Goal: Communication & Community: Answer question/provide support

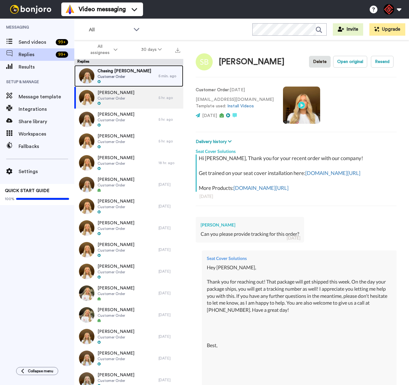
click at [124, 72] on span "Chasing [PERSON_NAME]" at bounding box center [125, 71] width 54 height 6
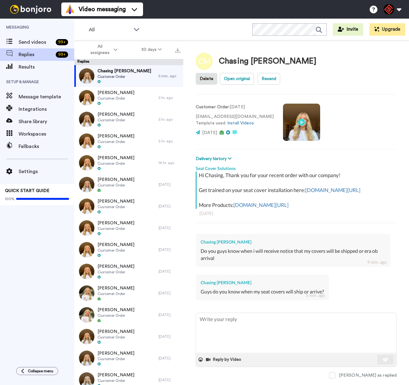
click at [221, 279] on div "Chasing [PERSON_NAME]" at bounding box center [262, 282] width 123 height 6
copy div "Chasing [PERSON_NAME]"
click at [243, 319] on textarea at bounding box center [296, 333] width 200 height 40
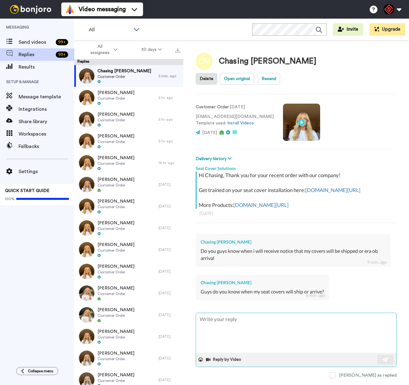
paste textarea "Hey there, Thank you for reaching out! I understand you were wondering about th…"
type textarea "x"
type textarea "Hey there, Thank you for reaching out! I understand you were wondering about th…"
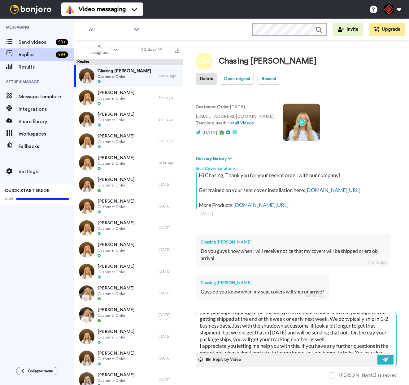
scroll to position [36, 0]
click at [289, 322] on textarea "Hey there, Thank you for reaching out! I understand you were wondering about th…" at bounding box center [296, 333] width 200 height 40
type textarea "x"
type textarea "Hey there, Thank you for reaching out! I understand you were wondering about th…"
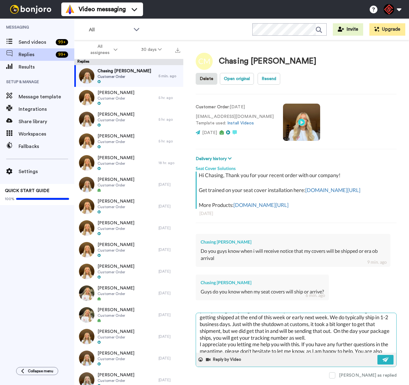
click at [331, 328] on textarea "Hey there, Thank you for reaching out! I understand you were wondering about th…" at bounding box center [296, 333] width 200 height 40
type textarea "x"
type textarea "Hey there, Thank you for reaching out! I understand you were wondering about th…"
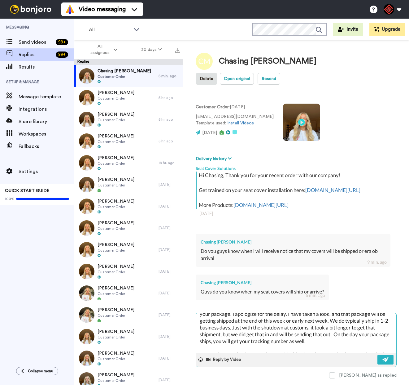
scroll to position [32, 0]
drag, startPoint x: 313, startPoint y: 312, endPoint x: 243, endPoint y: 311, distance: 69.4
click at [243, 313] on textarea "Hey there, Thank you for reaching out! I understand you were wondering about th…" at bounding box center [296, 333] width 200 height 40
type textarea "x"
type textarea "Hey there, Thank you for reaching out! I understand you were wondering about th…"
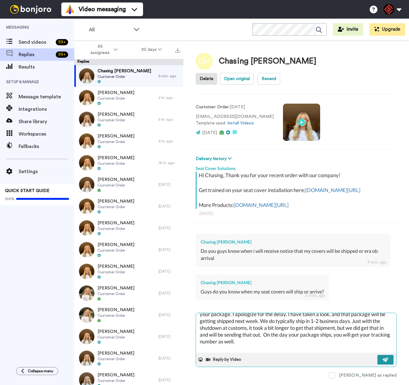
click at [385, 354] on button at bounding box center [386, 359] width 16 height 10
type textarea "x"
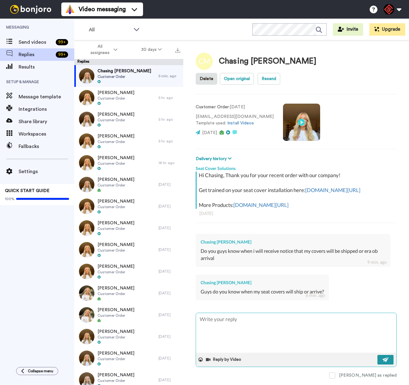
scroll to position [0, 0]
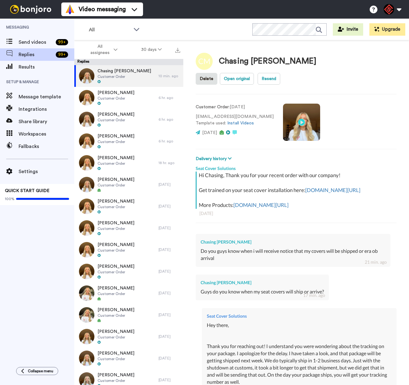
type textarea "x"
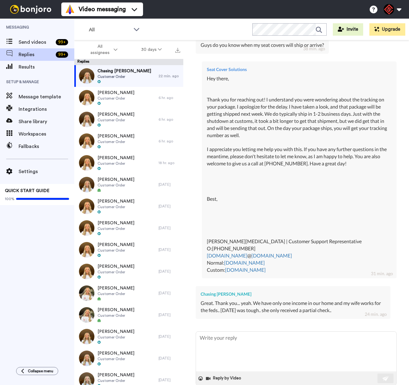
scroll to position [249, 0]
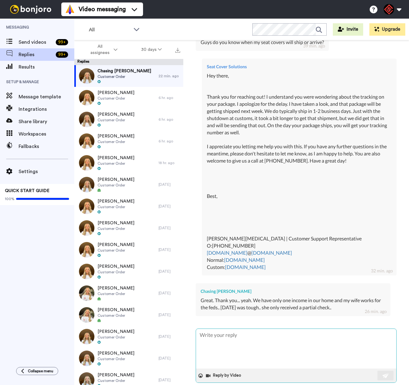
click at [261, 328] on textarea at bounding box center [296, 348] width 200 height 40
type textarea "x"
type textarea "H"
type textarea "x"
type textarea "Hy"
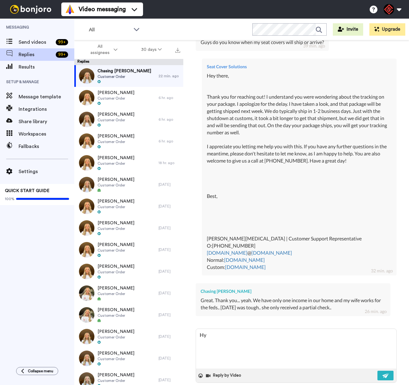
type textarea "x"
type textarea "Hye"
type textarea "x"
type textarea "Hy"
type textarea "x"
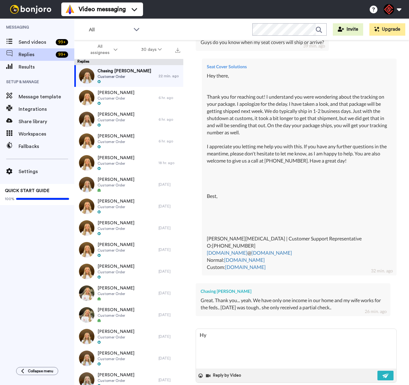
type textarea "H"
type textarea "x"
type textarea "He"
type textarea "x"
type textarea "Hey"
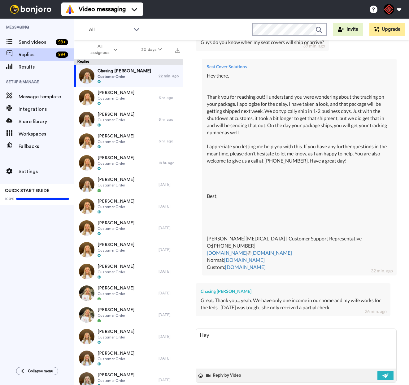
type textarea "x"
type textarea "Hey"
type textarea "x"
type textarea "Hey t"
type textarea "x"
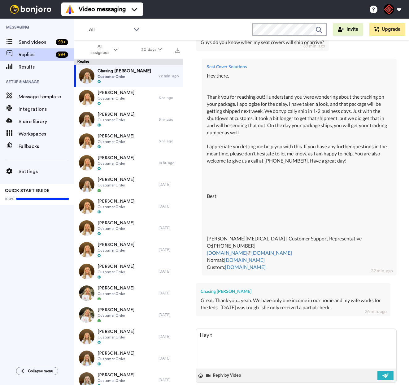
type textarea "Hey th"
type textarea "x"
type textarea "Hey the"
type textarea "x"
type textarea "Hey ther"
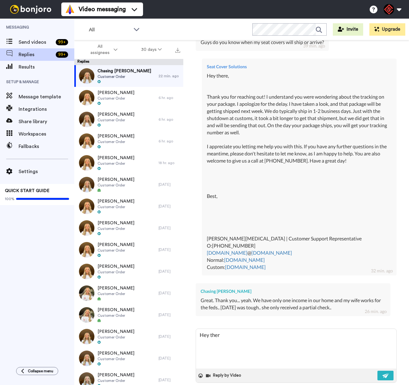
type textarea "x"
type textarea "Hey there"
type textarea "x"
type textarea "Hey there,"
type textarea "x"
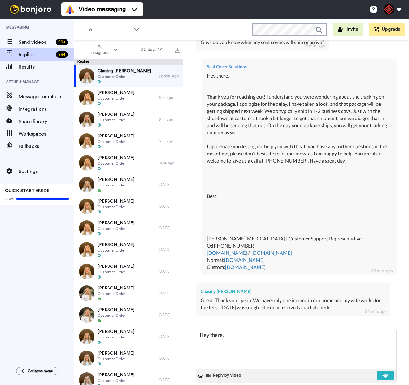
type textarea "Hey there,"
type textarea "x"
type textarea "Hey there,"
type textarea "x"
type textarea "Hey there, T"
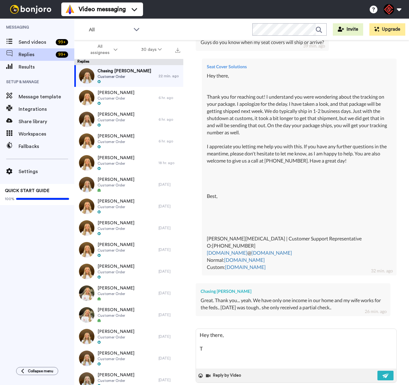
type textarea "x"
type textarea "Hey there, Th"
type textarea "x"
type textarea "Hey there, Tha"
type textarea "x"
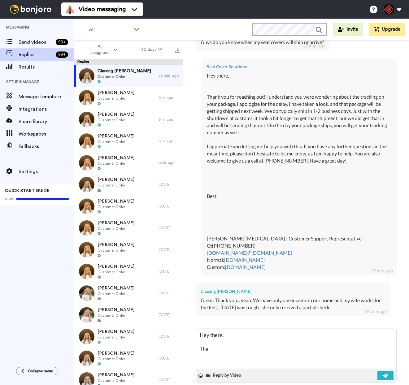
type textarea "Hey there, Than"
type textarea "x"
type textarea "Hey there, Thank"
type textarea "x"
type textarea "Hey there, Thank"
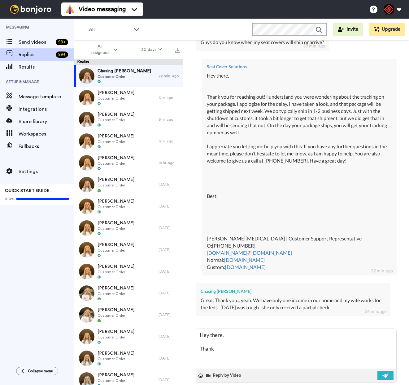
type textarea "x"
type textarea "Hey there, Thank y"
type textarea "x"
type textarea "Hey there, Thank yo"
type textarea "x"
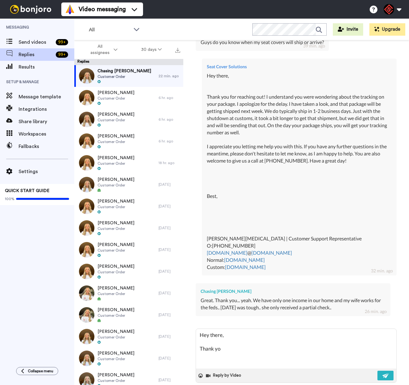
type textarea "Hey there, Thank you"
type textarea "x"
type textarea "Hey there, Thank you"
type textarea "x"
type textarea "Hey there, Thank you fo"
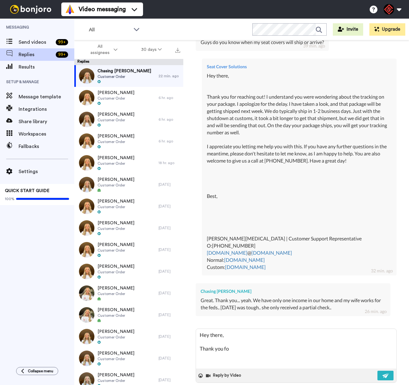
type textarea "x"
type textarea "Hey there, Thank you for"
type textarea "x"
type textarea "Hey there, Thank you for"
type textarea "x"
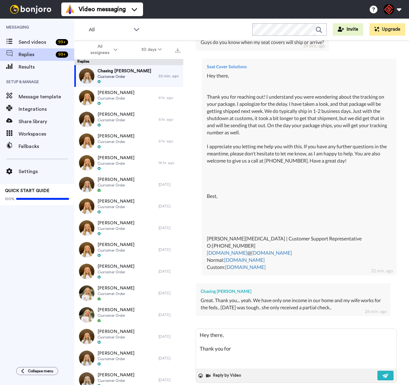
type textarea "Hey there, Thank you for g"
type textarea "x"
type textarea "Hey there, Thank you for ge"
type textarea "x"
type textarea "Hey there, Thank you for get"
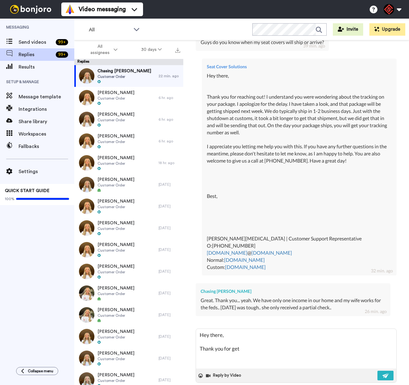
type textarea "x"
type textarea "Hey there, Thank you for gett"
type textarea "x"
type textarea "Hey there, Thank you for getti"
type textarea "x"
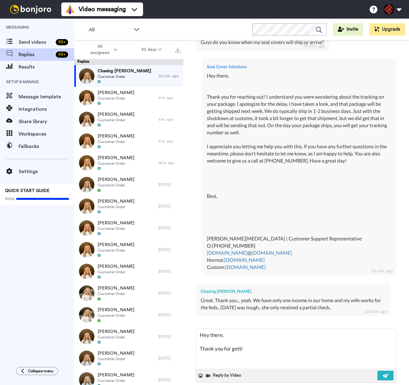
type textarea "Hey there, Thank you for gettin"
type textarea "x"
type textarea "Hey there, Thank you for getting"
type textarea "x"
type textarea "Hey there, Thank you for getting"
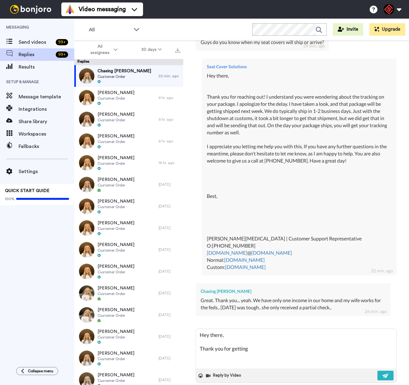
type textarea "x"
type textarea "Hey there, Thank you for getting b"
type textarea "x"
type textarea "Hey there, Thank you for getting ba"
type textarea "x"
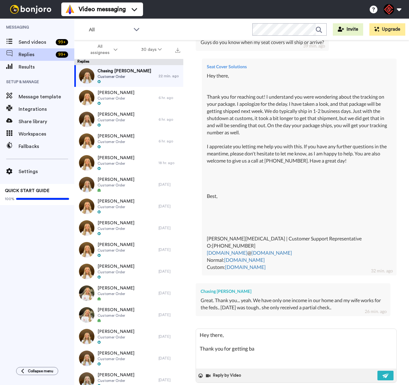
type textarea "Hey there, Thank you for getting bac"
type textarea "x"
type textarea "Hey there, Thank you for getting back"
type textarea "x"
type textarea "Hey there, Thank you for getting back"
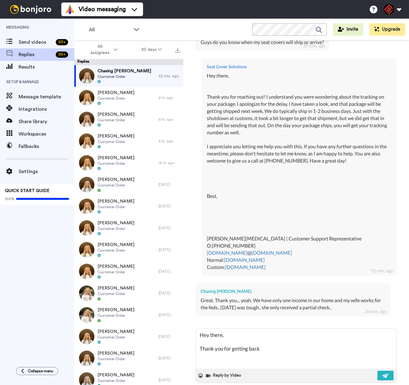
type textarea "x"
type textarea "Hey there, Thank you for getting back t"
type textarea "x"
type textarea "Hey there, Thank you for getting back to"
type textarea "x"
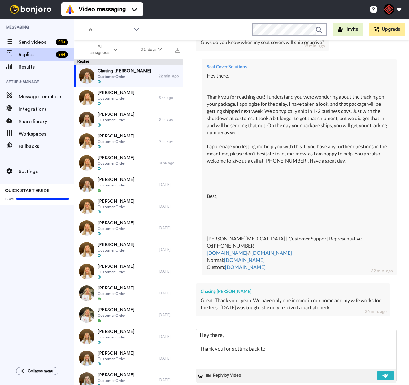
type textarea "Hey there, Thank you for getting back to"
type textarea "x"
type textarea "Hey there, Thank you for getting back to m"
type textarea "x"
type textarea "Hey there, Thank you for getting back to me"
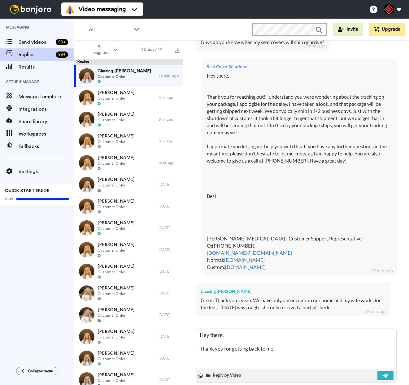
type textarea "x"
type textarea "Hey there, Thank you for getting back to me!"
type textarea "x"
type textarea "Hey there, Thank you for getting back to me!"
type textarea "x"
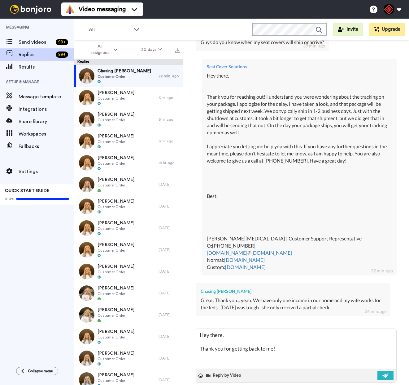
type textarea "Hey there, Thank you for getting back to me! i"
type textarea "x"
type textarea "Hey there, Thank you for getting back to me! i"
type textarea "x"
type textarea "Hey there, Thank you for getting back to me! i a"
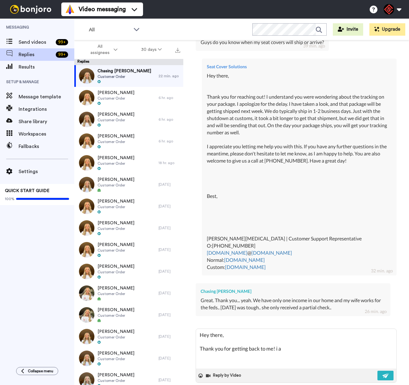
type textarea "x"
type textarea "Hey there, Thank you for getting back to me! i"
type textarea "x"
type textarea "Hey there, Thank you for getting back to me! i"
type textarea "x"
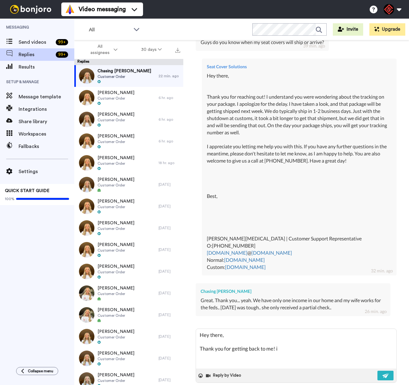
type textarea "Hey there, Thank you for getting back to me!"
type textarea "x"
type textarea "Hey there, Thank you for getting back to me! W"
type textarea "x"
type textarea "Hey there, Thank you for getting back to me! We"
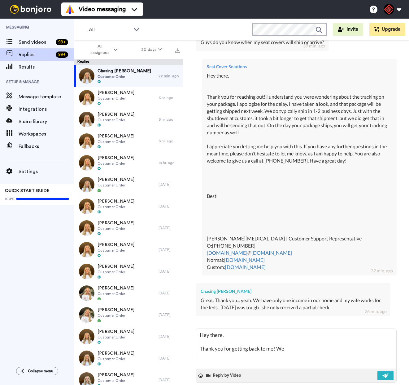
type textarea "x"
type textarea "Hey there, Thank you for getting back to me! We"
type textarea "x"
type textarea "Hey there, Thank you for getting back to me! We t"
type textarea "x"
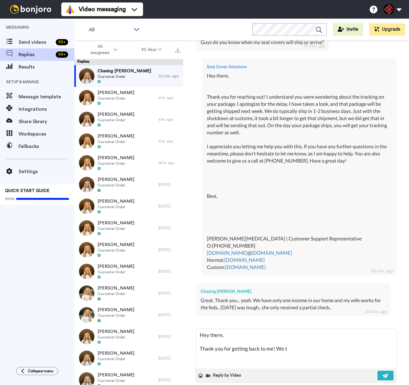
type textarea "Hey there, Thank you for getting back to me! We to"
type textarea "x"
type textarea "Hey there, Thank you for getting back to me! We tot"
type textarea "x"
type textarea "Hey there, Thank you for getting back to me! We tota"
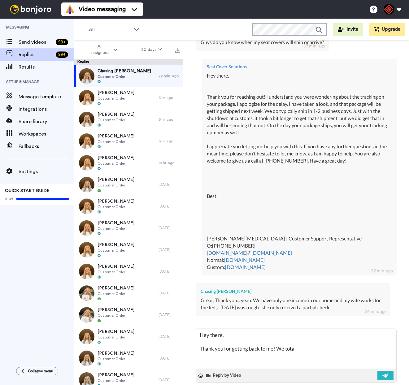
type textarea "x"
type textarea "Hey there, Thank you for getting back to me! We total"
type textarea "x"
type textarea "Hey there, Thank you for getting back to me! We totall"
type textarea "x"
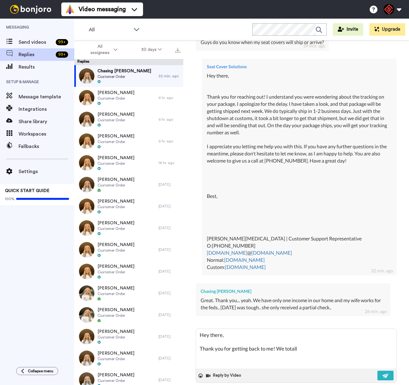
type textarea "Hey there, Thank you for getting back to me! We totally"
type textarea "x"
type textarea "Hey there, Thank you for getting back to me! We totally"
type textarea "x"
type textarea "Hey there, Thank you for getting back to me! We totally g"
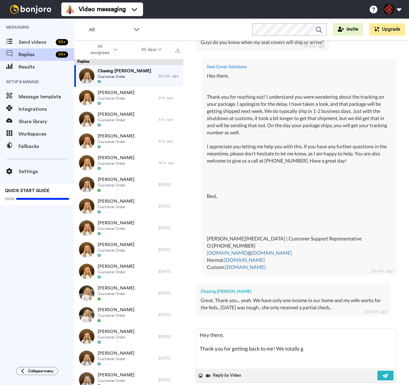
type textarea "x"
type textarea "Hey there, Thank you for getting back to me! We totally ge"
type textarea "x"
type textarea "Hey there, Thank you for getting back to me! We totally get"
type textarea "x"
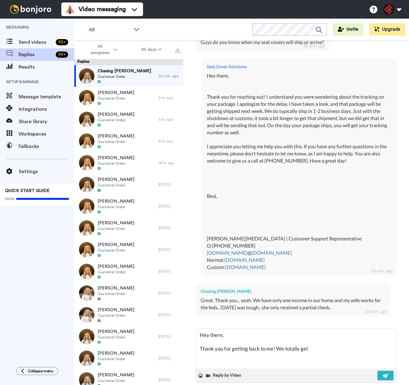
type textarea "Hey there, Thank you for getting back to me! We totally ge"
type textarea "x"
type textarea "Hey there, Thank you for getting back to me! We totally g"
type textarea "x"
type textarea "Hey there, Thank you for getting back to me! We totally"
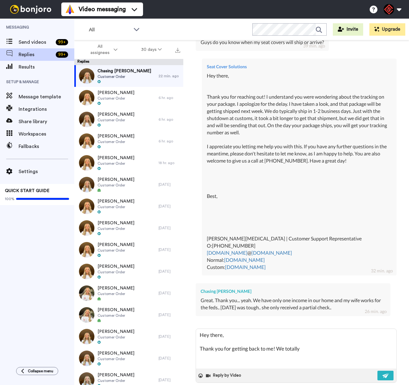
type textarea "x"
type textarea "Hey there, Thank you for getting back to me! We totally"
type textarea "x"
type textarea "Hey there, Thank you for getting back to me! We totall"
type textarea "x"
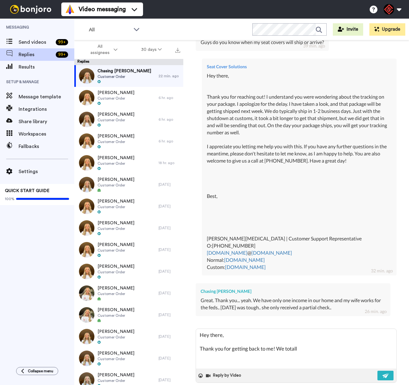
type textarea "Hey there, Thank you for getting back to me! We total"
type textarea "x"
type textarea "Hey there, Thank you for getting back to me! We tota"
type textarea "x"
type textarea "Hey there, Thank you for getting back to me! We tot"
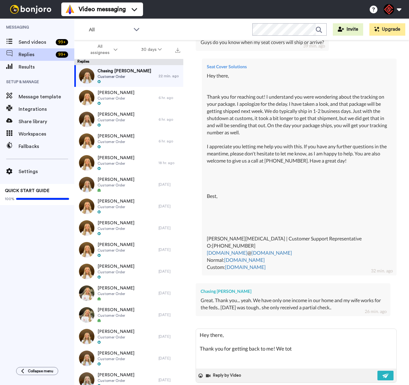
type textarea "x"
type textarea "Hey there, Thank you for getting back to me! We to"
type textarea "x"
type textarea "Hey there, Thank you for getting back to me! We t"
type textarea "x"
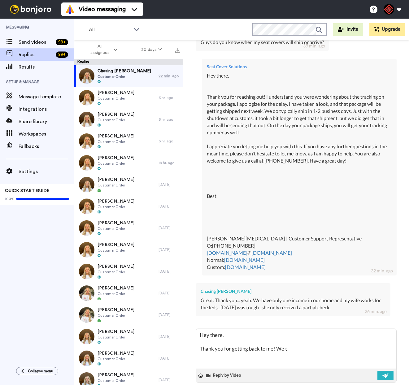
type textarea "Hey there, Thank you for getting back to me! We"
type textarea "x"
type textarea "Hey there, Thank you for getting back to me! We a"
type textarea "x"
type textarea "Hey there, Thank you for getting back to me! We ar"
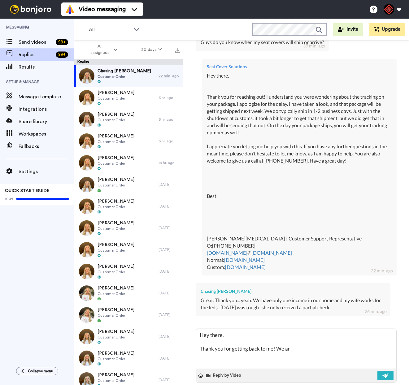
type textarea "x"
type textarea "Hey there, Thank you for getting back to me! We are"
type textarea "x"
type textarea "Hey there, Thank you for getting back to me! We are"
type textarea "x"
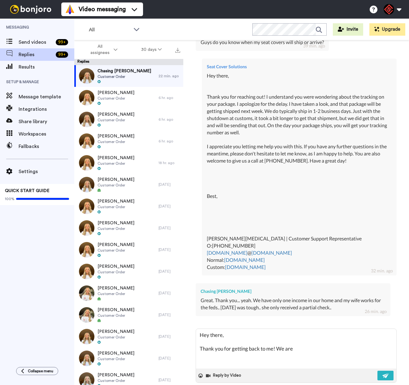
type textarea "Hey there, Thank you for getting back to me! We are v"
type textarea "x"
type textarea "Hey there, Thank you for getting back to me! We are ve"
type textarea "x"
type textarea "Hey there, Thank you for getting back to me! We are ver"
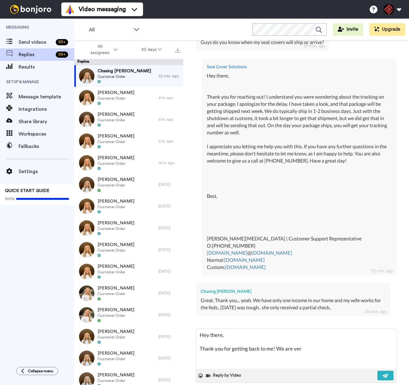
type textarea "x"
type textarea "Hey there, Thank you for getting back to me! We are very"
type textarea "x"
type textarea "Hey there, Thank you for getting back to me! We are very"
type textarea "x"
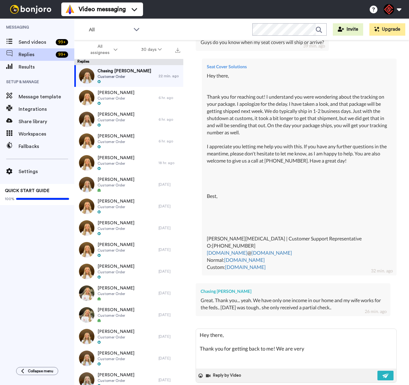
type textarea "Hey there, Thank you for getting back to me! We are very s"
type textarea "x"
type textarea "Hey there, Thank you for getting back to me! We are very so"
type textarea "x"
type textarea "Hey there, Thank you for getting back to me! We are very sor"
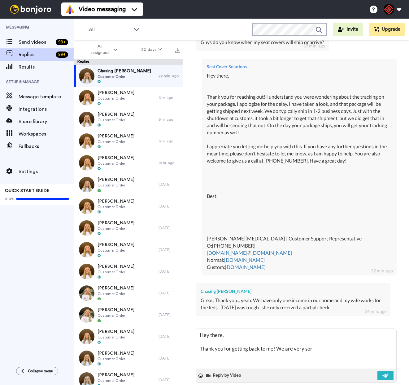
type textarea "x"
type textarea "Hey there, Thank you for getting back to me! We are very sorr"
type textarea "x"
type textarea "Hey there, Thank you for getting back to me! We are very sorry"
type textarea "x"
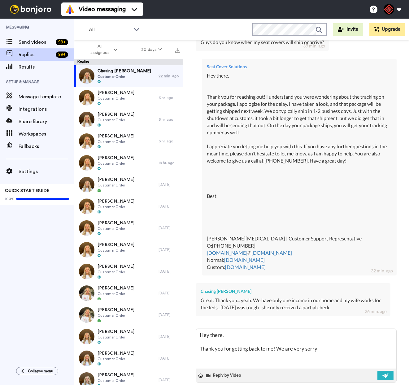
type textarea "Hey there, Thank you for getting back to me! We are very sorry"
type textarea "x"
type textarea "Hey there, Thank you for getting back to me! We are very sorry t"
type textarea "x"
type textarea "Hey there, Thank you for getting back to me! We are very sorry to"
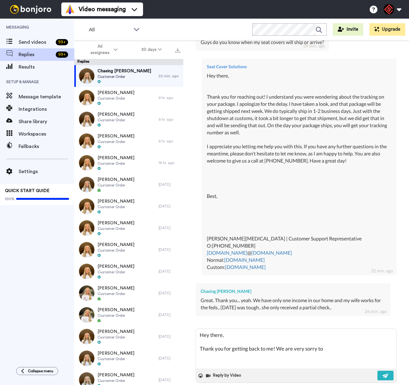
type textarea "x"
type textarea "Hey there, Thank you for getting back to me! We are very sorry to"
type textarea "x"
type textarea "Hey there, Thank you for getting back to me! We are very sorry to h"
type textarea "x"
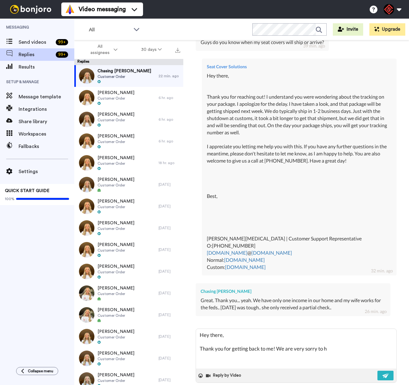
type textarea "Hey there, Thank you for getting back to me! We are very sorry to he"
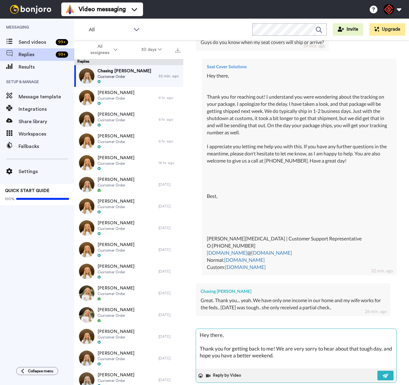
click at [210, 346] on textarea "Hey there, Thank you for getting back to me! We are very sorry to hear about th…" at bounding box center [296, 348] width 200 height 40
click at [216, 346] on textarea "Hey there, Thank you for getting back to me! We are very sorry to hear about th…" at bounding box center [296, 348] width 200 height 40
click at [216, 347] on textarea "Hey there, Thank you for getting back to me! We are very sorry to hear about th…" at bounding box center [296, 348] width 200 height 40
click at [310, 347] on textarea "Hey there, Thank you for getting back to me! We are very sorry to hear about th…" at bounding box center [296, 348] width 200 height 40
paste textarea "I appreciate you letting me help you with this. If you have any further questio…"
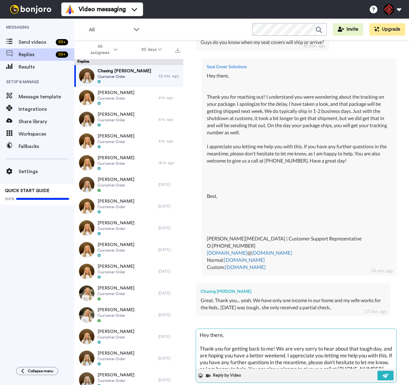
scroll to position [119, 0]
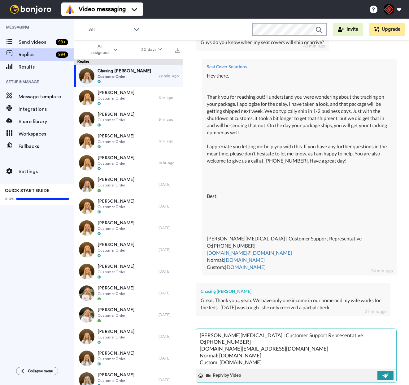
click at [378, 370] on button at bounding box center [386, 375] width 16 height 10
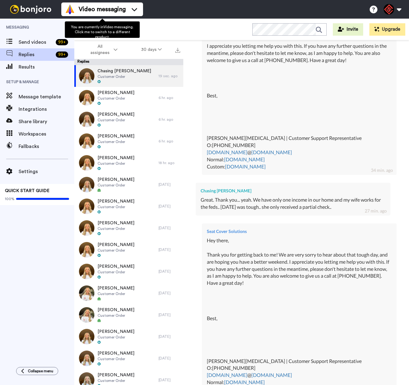
scroll to position [431, 0]
